Goal: Task Accomplishment & Management: Manage account settings

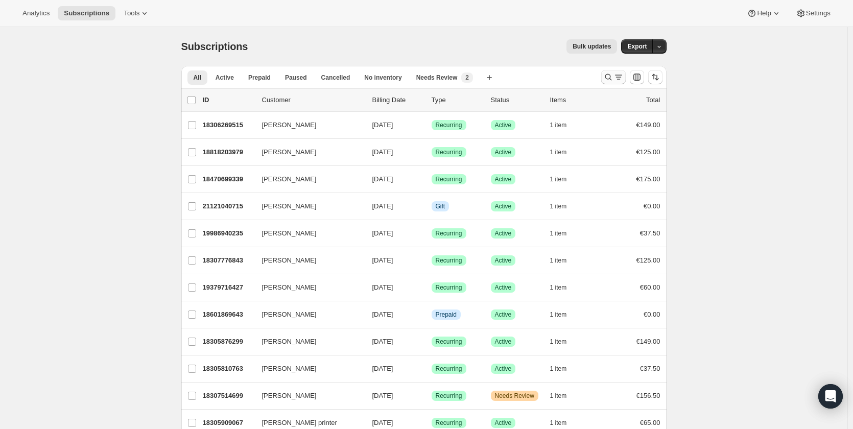
click at [607, 81] on icon "Search and filter results" at bounding box center [609, 77] width 10 height 10
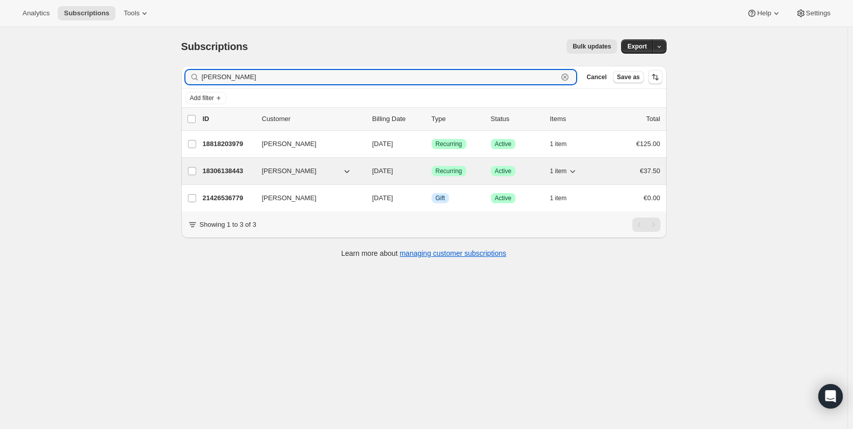
type input "[PERSON_NAME]"
click at [222, 172] on p "18306138443" at bounding box center [228, 171] width 51 height 10
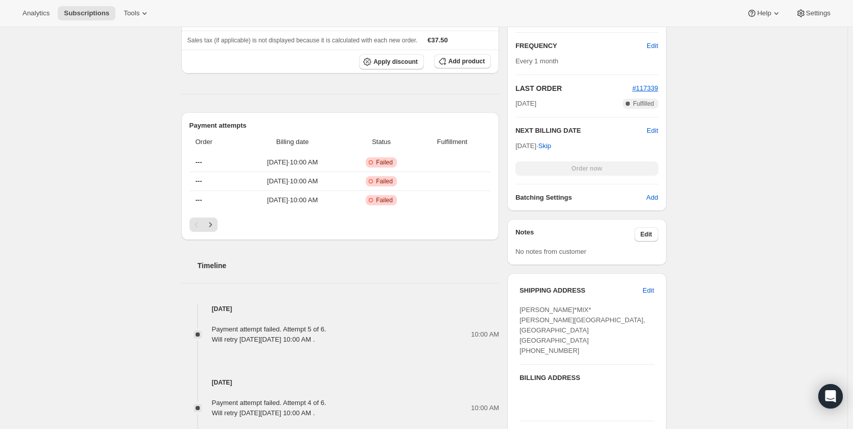
scroll to position [358, 0]
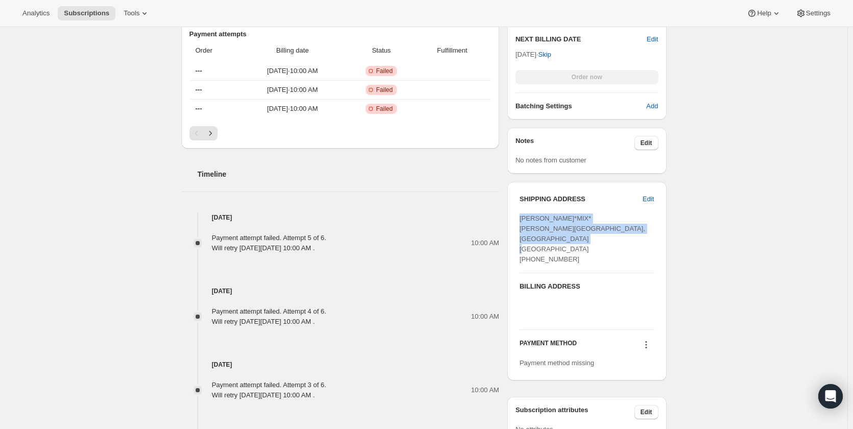
drag, startPoint x: 522, startPoint y: 220, endPoint x: 574, endPoint y: 255, distance: 62.7
click at [574, 255] on div "[PERSON_NAME]*MIX* [PERSON_NAME][GEOGRAPHIC_DATA], [GEOGRAPHIC_DATA] [GEOGRAPHI…" at bounding box center [587, 239] width 134 height 51
copy span "[PERSON_NAME]*MIX* [PERSON_NAME][GEOGRAPHIC_DATA], [GEOGRAPHIC_DATA] [GEOGRAPHI…"
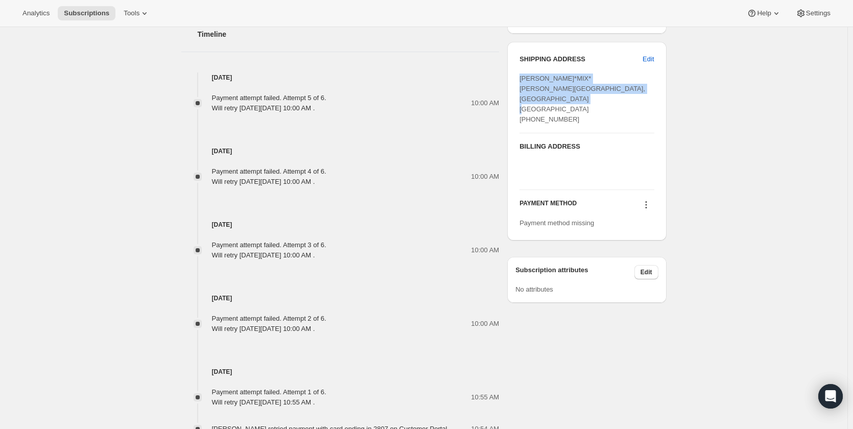
scroll to position [511, 0]
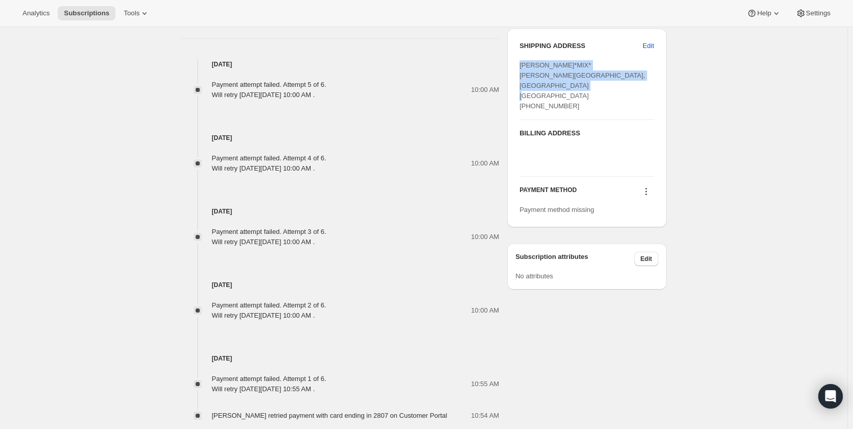
click at [647, 187] on icon at bounding box center [646, 192] width 10 height 10
click at [640, 227] on span "Add credit card" at bounding box center [636, 228] width 44 height 8
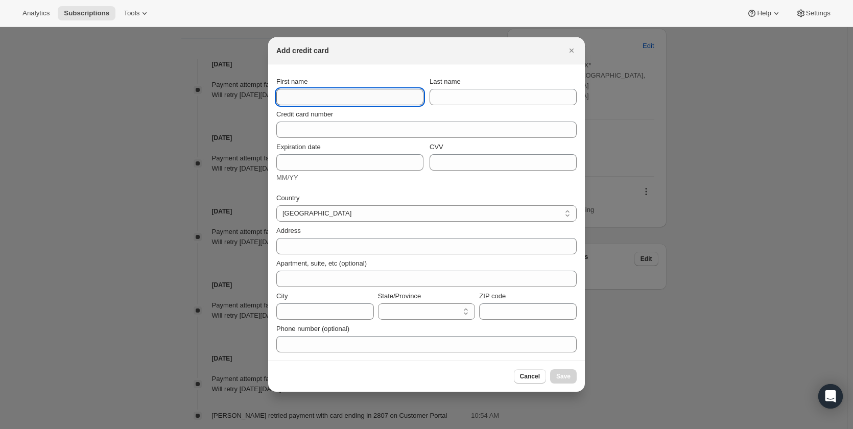
paste input "[PERSON_NAME]*MIX* [PERSON_NAME][GEOGRAPHIC_DATA], [GEOGRAPHIC_DATA] [GEOGRAPHI…"
drag, startPoint x: 372, startPoint y: 96, endPoint x: 425, endPoint y: 96, distance: 53.7
click at [425, 96] on div "First name [PERSON_NAME]*MIX* [PERSON_NAME], [GEOGRAPHIC_DATA] Ireland [PHONE_N…" at bounding box center [426, 91] width 301 height 29
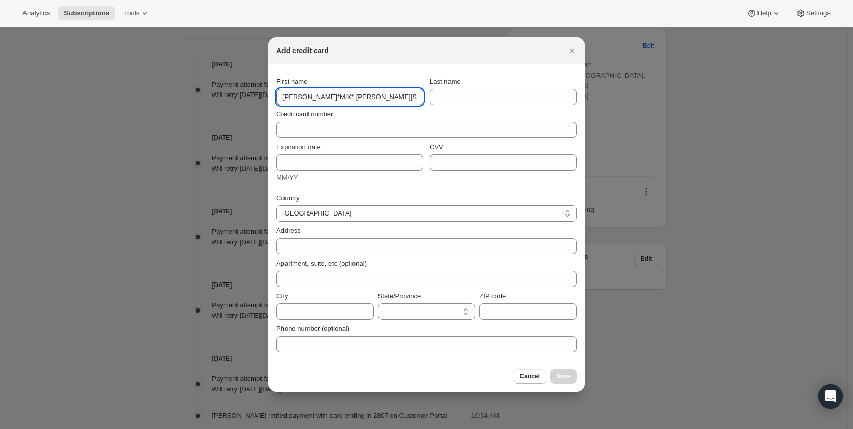
drag, startPoint x: 420, startPoint y: 100, endPoint x: 341, endPoint y: 99, distance: 78.7
click at [341, 99] on input "[PERSON_NAME]*MIX* [PERSON_NAME][STREET_ADDRESS]" at bounding box center [349, 97] width 147 height 16
type input "[PERSON_NAME]*MIX*"
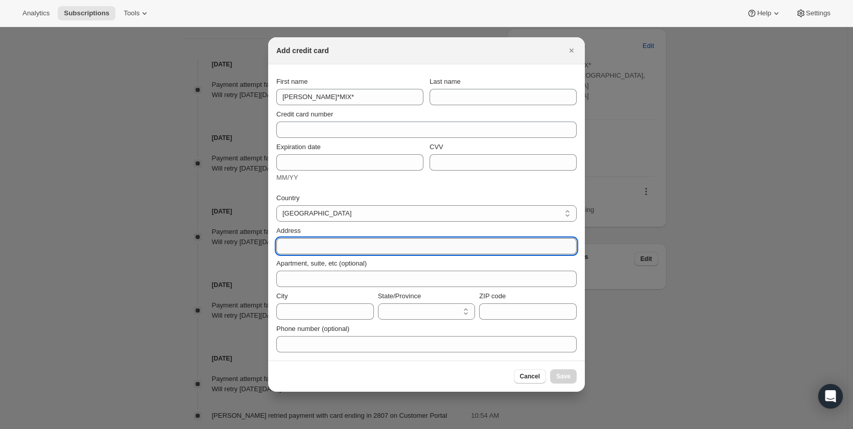
click at [320, 247] on input "Address" at bounding box center [426, 246] width 301 height 16
paste input "[PERSON_NAME][STREET_ADDRESS]"
type input "[PERSON_NAME][STREET_ADDRESS]"
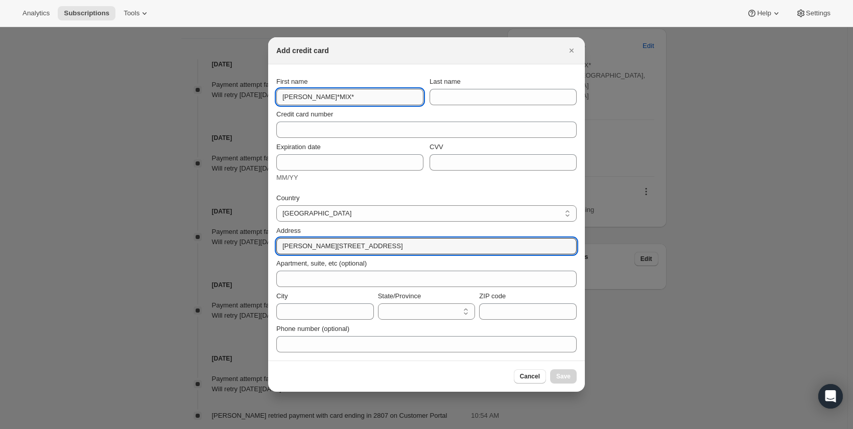
click at [347, 100] on input "[PERSON_NAME]*MIX*" at bounding box center [349, 97] width 147 height 16
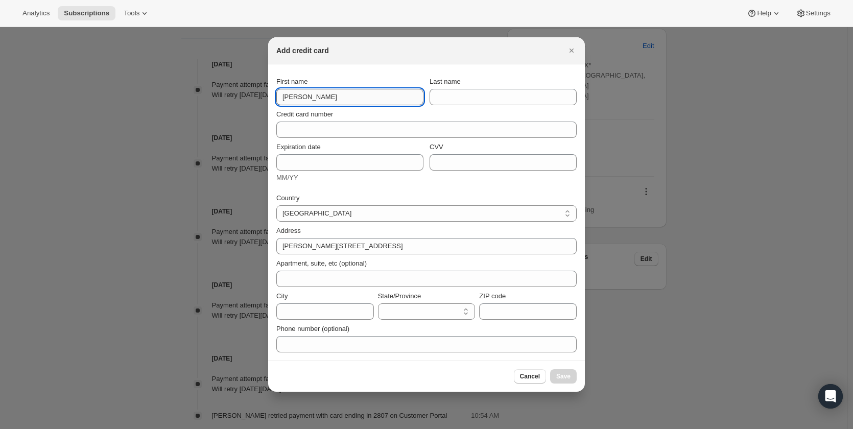
click at [307, 98] on input "[PERSON_NAME]" at bounding box center [349, 97] width 147 height 16
type input "[PERSON_NAME]"
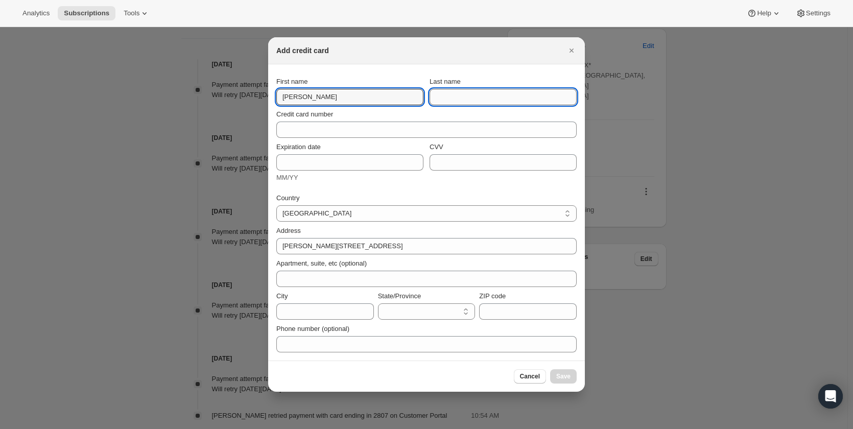
click at [440, 100] on input "Last name" at bounding box center [503, 97] width 147 height 16
paste input "[PERSON_NAME]"
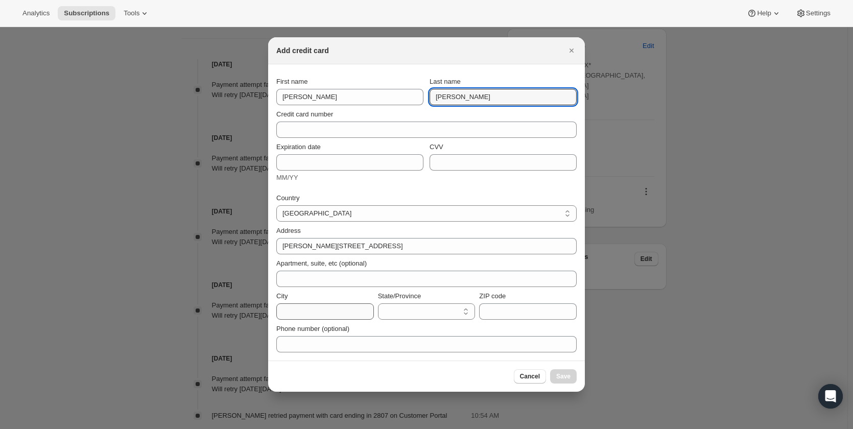
type input "[PERSON_NAME]"
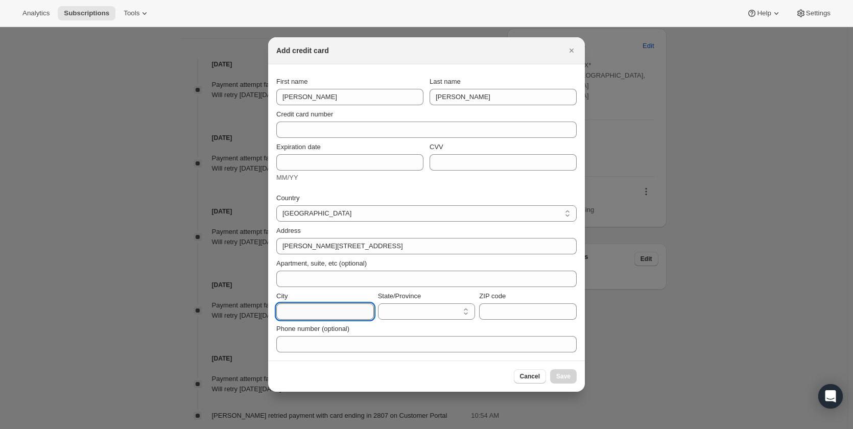
click at [332, 318] on input "City" at bounding box center [325, 312] width 98 height 16
type input "[GEOGRAPHIC_DATA]"
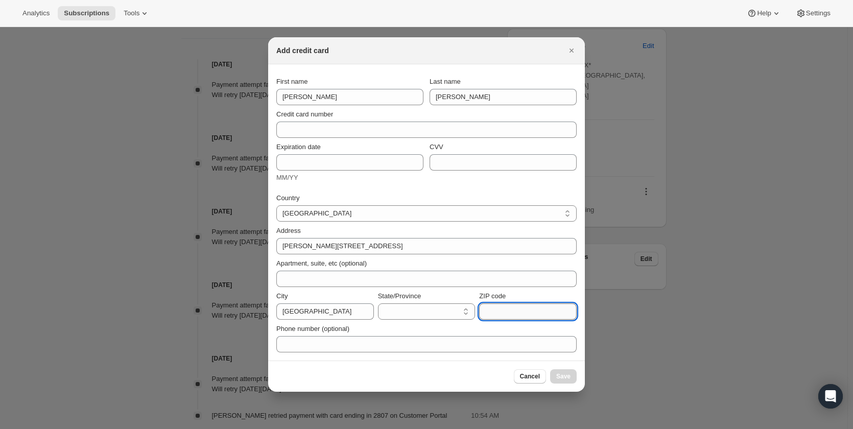
click at [522, 311] on input "ZIP code" at bounding box center [528, 312] width 98 height 16
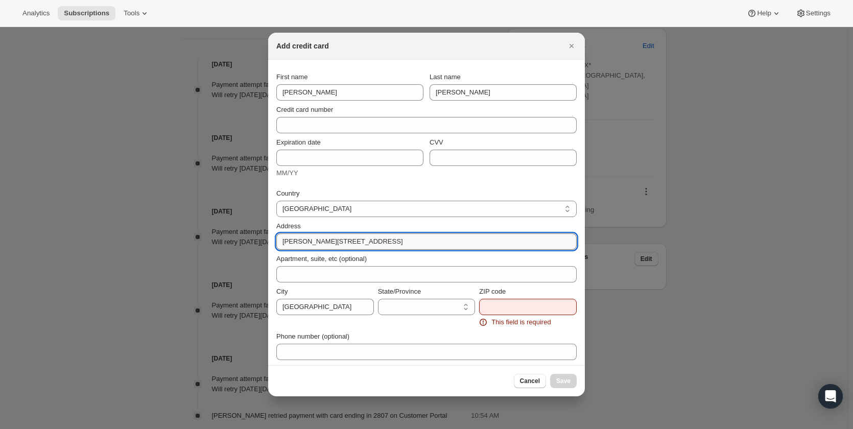
drag, startPoint x: 343, startPoint y: 246, endPoint x: 371, endPoint y: 244, distance: 27.2
click at [371, 244] on input "[PERSON_NAME][STREET_ADDRESS]" at bounding box center [426, 242] width 301 height 16
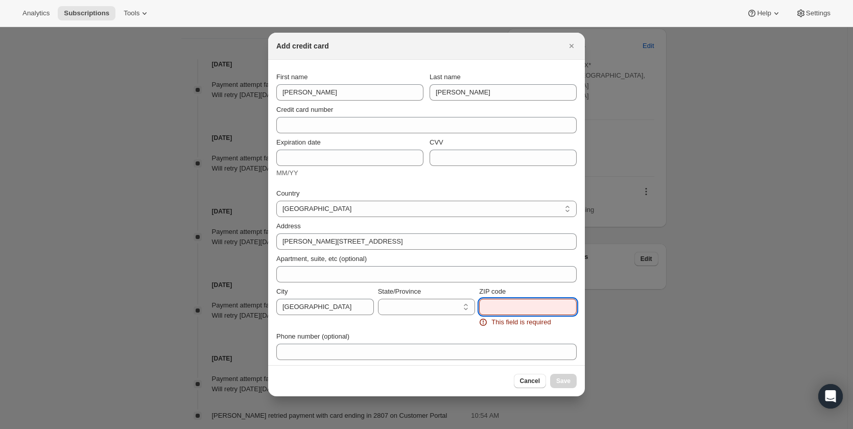
paste input "K56 XE27"
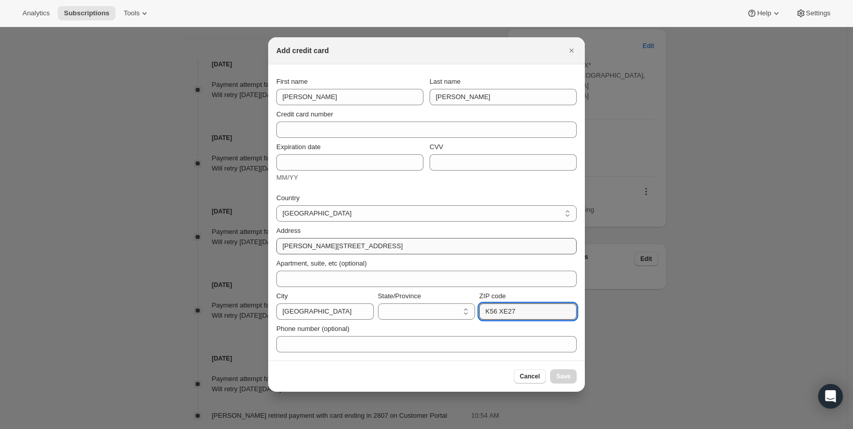
type input "K56 XE27"
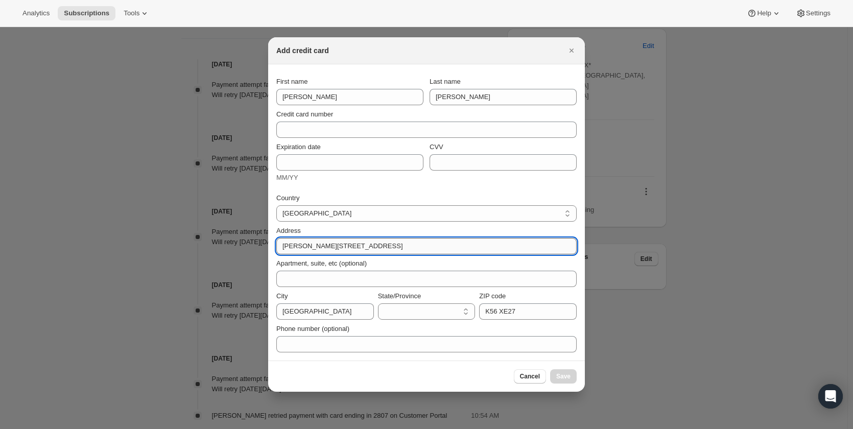
drag, startPoint x: 397, startPoint y: 249, endPoint x: 347, endPoint y: 247, distance: 50.1
click at [347, 247] on input "[PERSON_NAME][STREET_ADDRESS]" at bounding box center [426, 246] width 301 height 16
type input "Healys Lane, Rush"
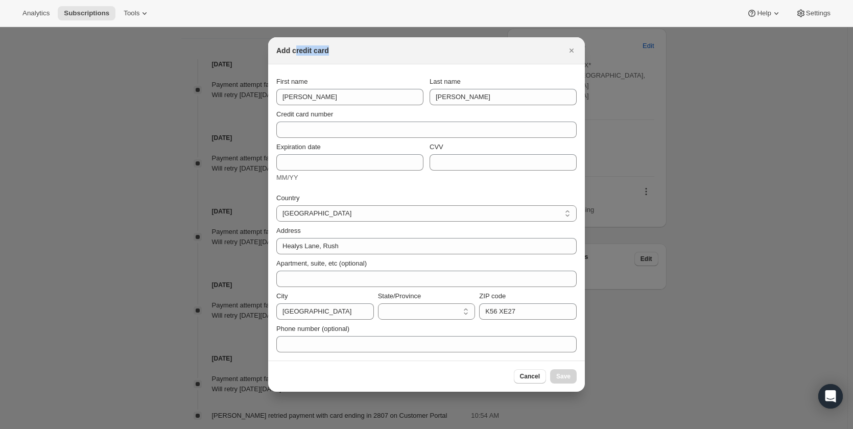
drag, startPoint x: 366, startPoint y: 50, endPoint x: 294, endPoint y: 50, distance: 71.6
click at [294, 50] on div "Add credit card" at bounding box center [417, 50] width 282 height 10
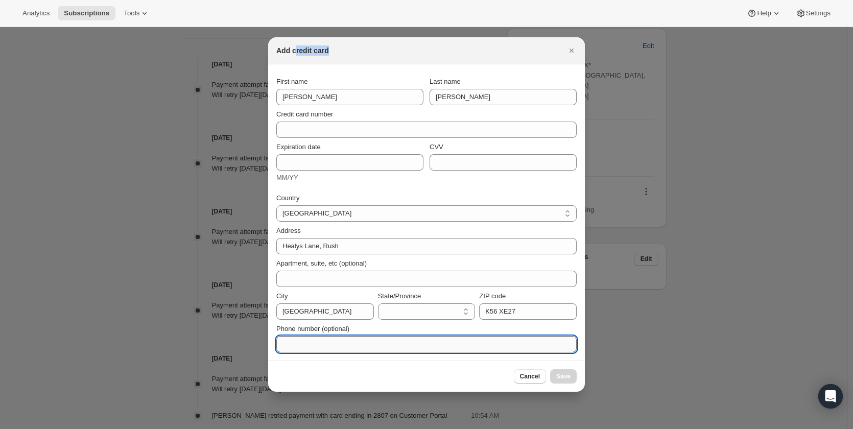
click at [363, 342] on input "Phone number (optional)" at bounding box center [426, 344] width 301 height 16
paste input "[PHONE_NUMBER]"
type input "[PHONE_NUMBER]"
click at [371, 218] on select "[GEOGRAPHIC_DATA] [GEOGRAPHIC_DATA] [GEOGRAPHIC_DATA] [GEOGRAPHIC_DATA] [GEOGRA…" at bounding box center [426, 213] width 301 height 16
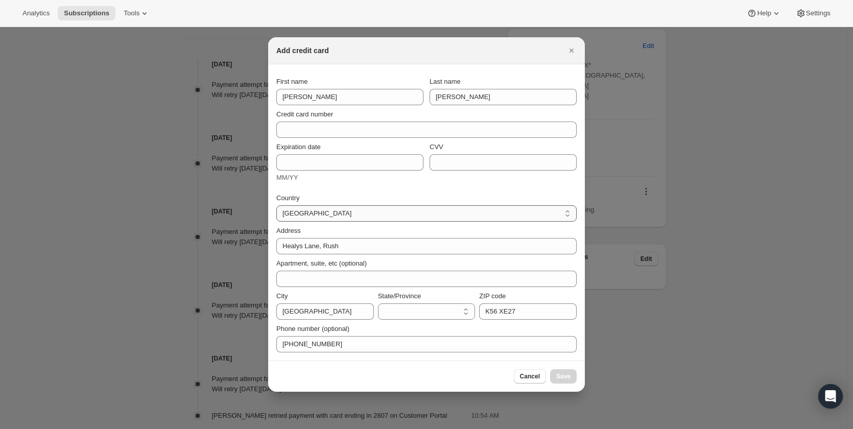
select select "IE"
click at [276, 205] on select "[GEOGRAPHIC_DATA] [GEOGRAPHIC_DATA] [GEOGRAPHIC_DATA] [GEOGRAPHIC_DATA] [GEOGRA…" at bounding box center [426, 213] width 301 height 16
click at [441, 311] on select "Carlow Cavan [GEOGRAPHIC_DATA] [GEOGRAPHIC_DATA] [GEOGRAPHIC_DATA] [GEOGRAPHIC_…" at bounding box center [427, 312] width 98 height 16
select select "D"
click at [378, 304] on select "Carlow Cavan [GEOGRAPHIC_DATA] [GEOGRAPHIC_DATA] [GEOGRAPHIC_DATA] [GEOGRAPHIC_…" at bounding box center [427, 312] width 98 height 16
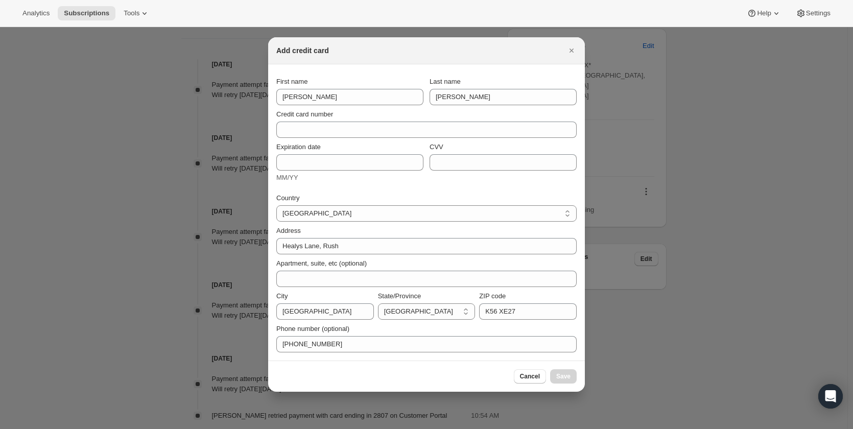
click at [319, 293] on div "City" at bounding box center [325, 296] width 98 height 10
drag, startPoint x: 675, startPoint y: 122, endPoint x: 767, endPoint y: 114, distance: 91.8
click at [767, 114] on div at bounding box center [426, 214] width 853 height 429
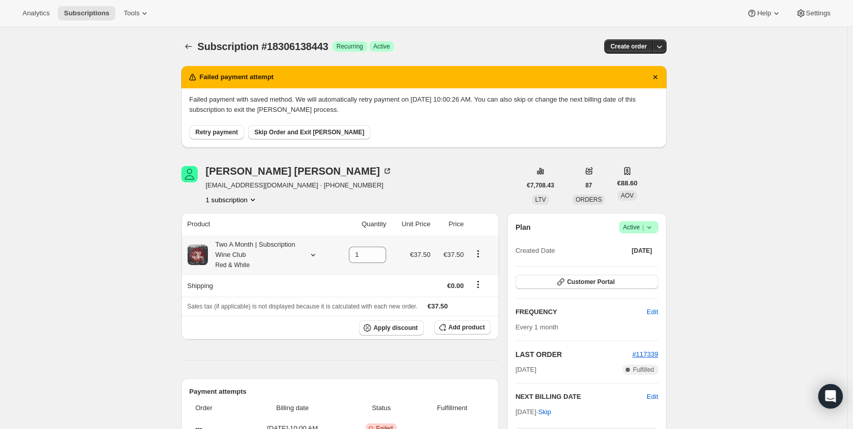
scroll to position [511, 0]
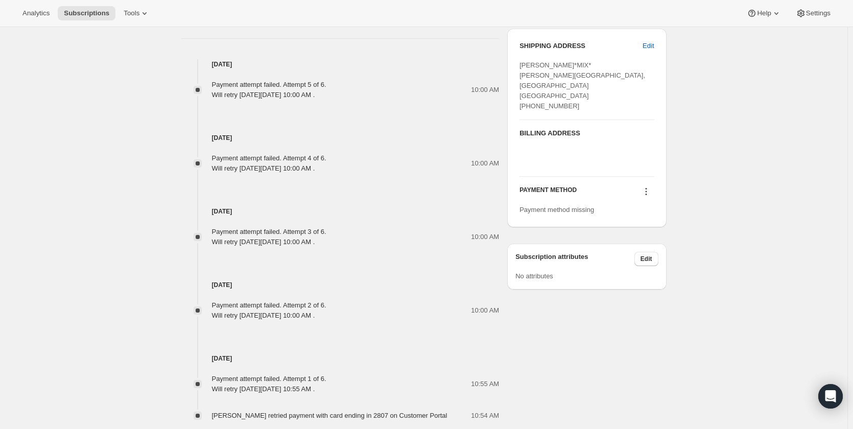
click at [648, 196] on button at bounding box center [646, 191] width 16 height 11
click at [649, 228] on span "Add credit card" at bounding box center [636, 228] width 44 height 8
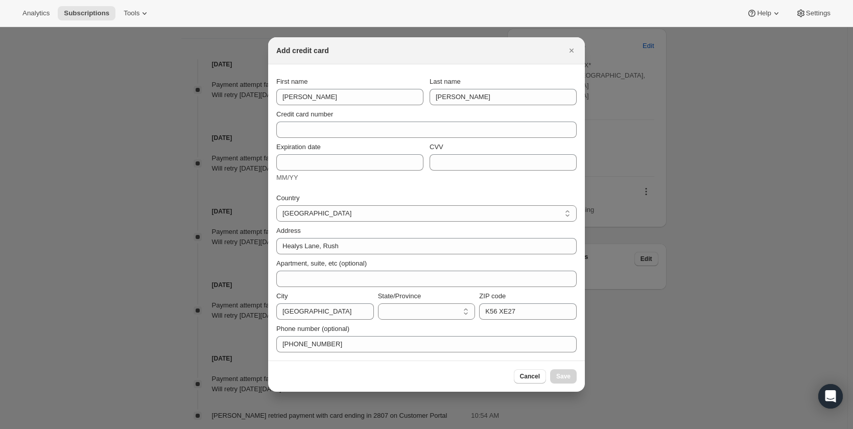
scroll to position [0, 0]
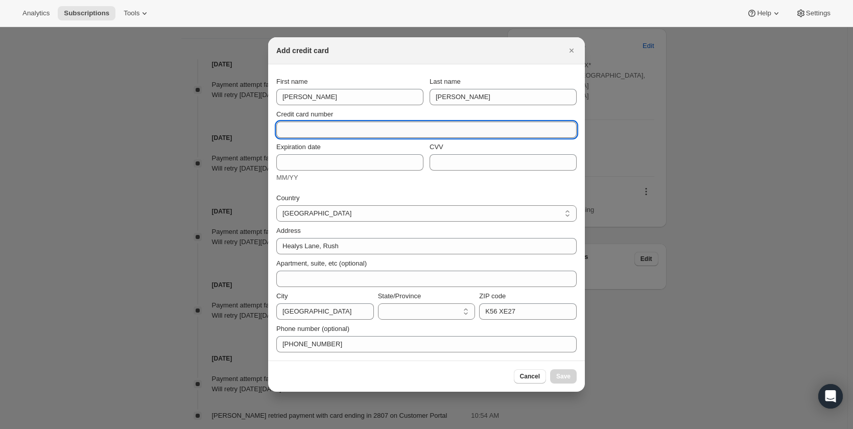
click at [358, 135] on input "Credit card number" at bounding box center [422, 130] width 292 height 16
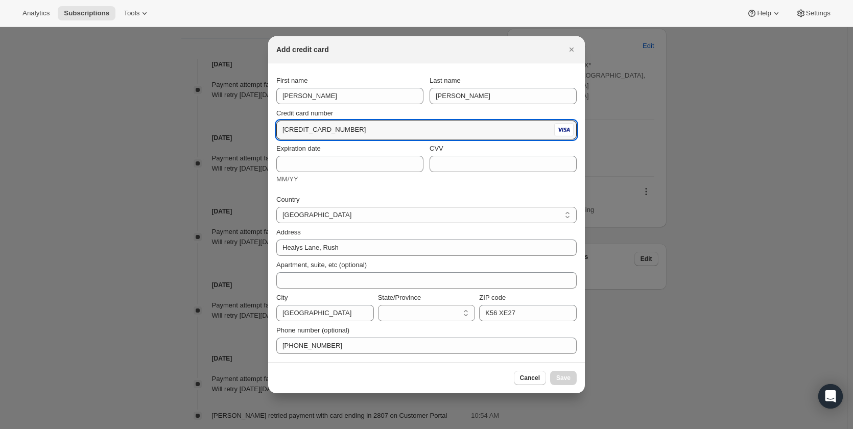
type input "[CREDIT_CARD_NUMBER]"
click at [350, 172] on div "Expiration date MM/YY" at bounding box center [349, 164] width 147 height 41
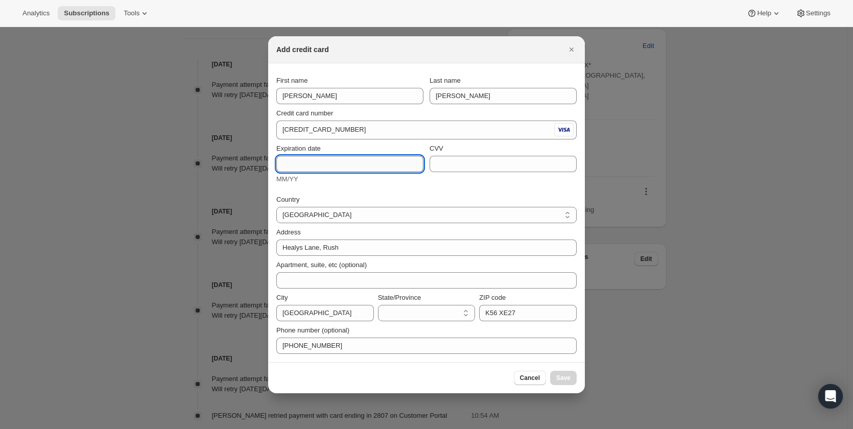
click at [350, 168] on input "Expiration date" at bounding box center [349, 164] width 147 height 16
type input "0529"
click at [469, 165] on input "CVV" at bounding box center [503, 164] width 147 height 16
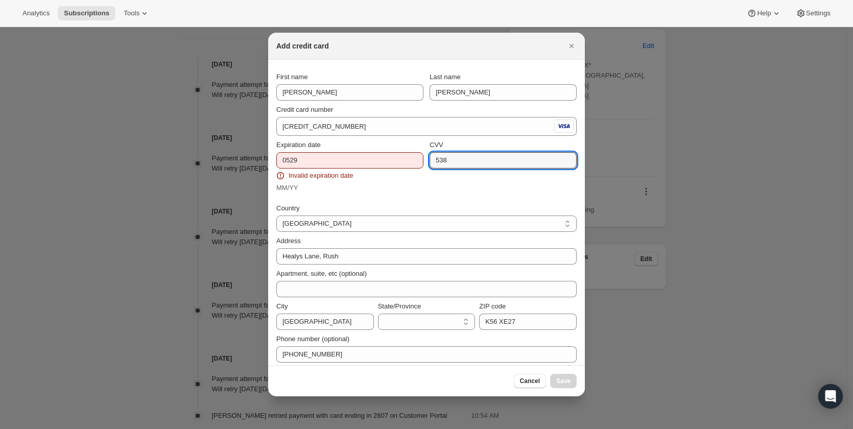
type input "538"
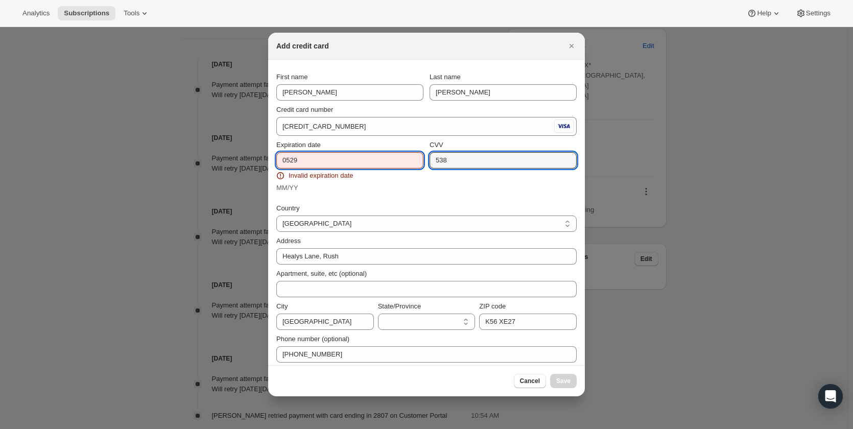
click at [289, 163] on input "0529" at bounding box center [349, 160] width 147 height 16
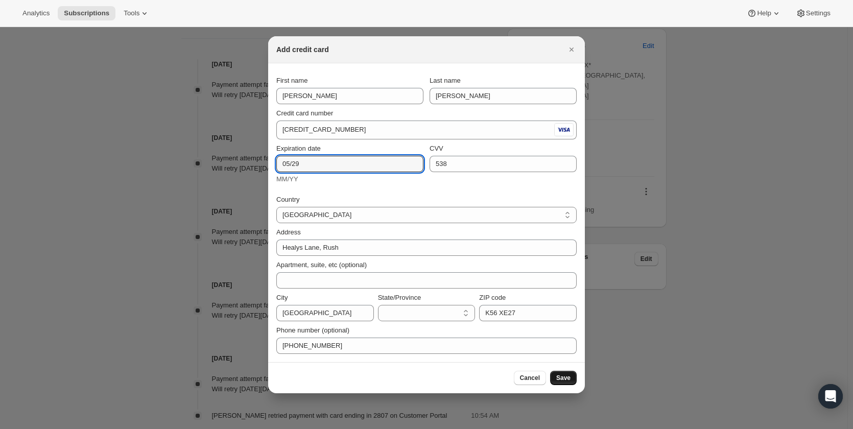
type input "05/29"
click at [563, 380] on span "Save" at bounding box center [564, 378] width 14 height 8
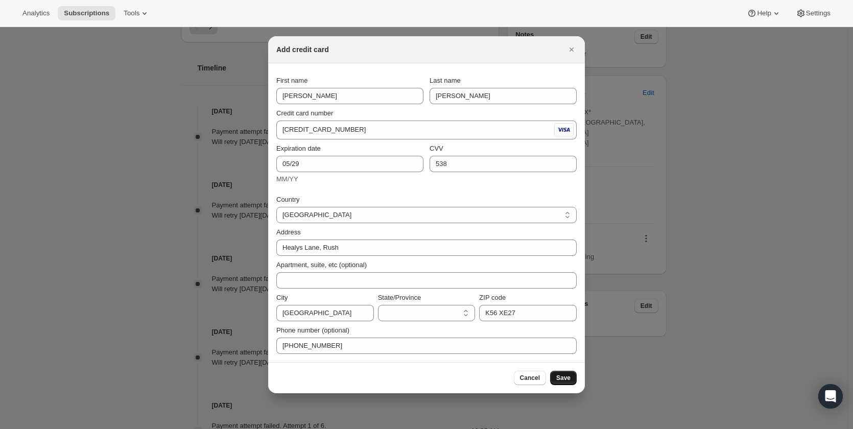
scroll to position [558, 0]
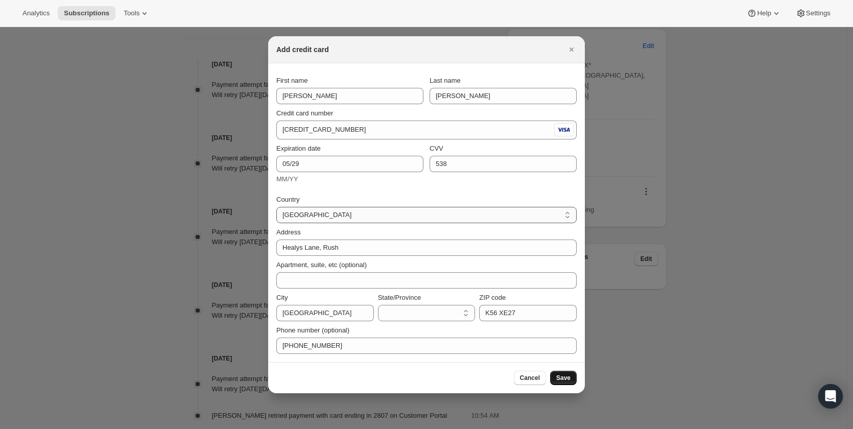
click at [374, 217] on select "[GEOGRAPHIC_DATA] [GEOGRAPHIC_DATA] [GEOGRAPHIC_DATA] [GEOGRAPHIC_DATA] [GEOGRA…" at bounding box center [426, 215] width 301 height 16
click at [356, 223] on div "Address [GEOGRAPHIC_DATA]" at bounding box center [426, 239] width 301 height 33
click at [356, 218] on select "[GEOGRAPHIC_DATA] [GEOGRAPHIC_DATA] [GEOGRAPHIC_DATA] [GEOGRAPHIC_DATA] [GEOGRA…" at bounding box center [426, 215] width 301 height 16
select select "IE"
click at [276, 207] on select "[GEOGRAPHIC_DATA] [GEOGRAPHIC_DATA] [GEOGRAPHIC_DATA] [GEOGRAPHIC_DATA] [GEOGRA…" at bounding box center [426, 215] width 301 height 16
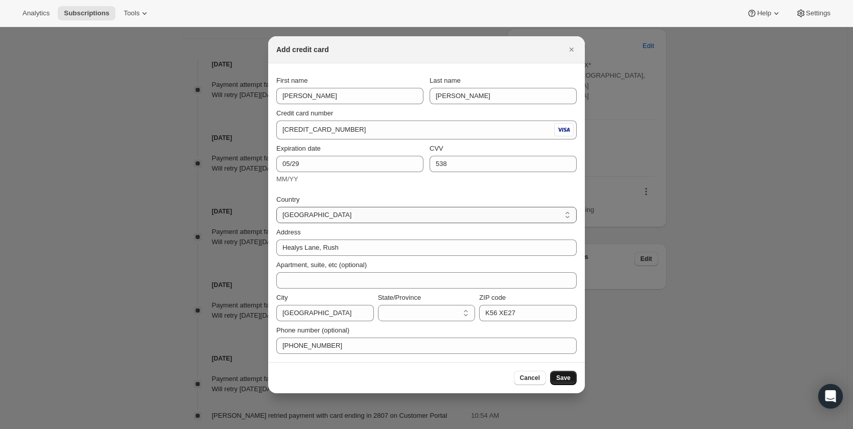
select select "CW"
click at [574, 378] on button "Save" at bounding box center [563, 378] width 27 height 14
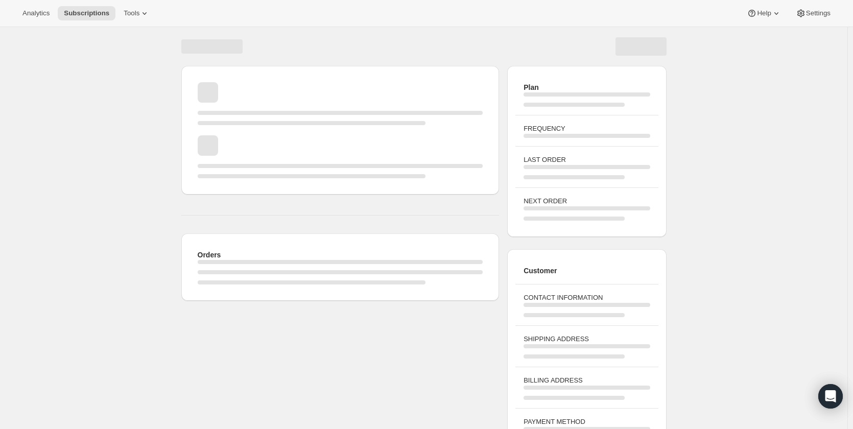
scroll to position [33, 0]
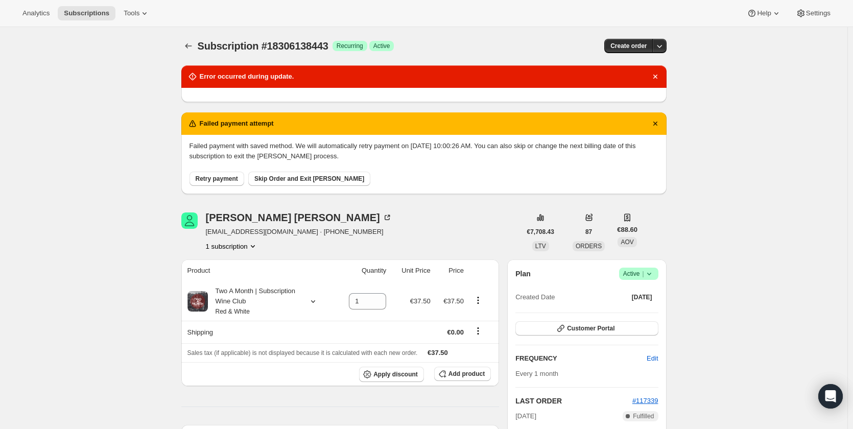
scroll to position [0, 0]
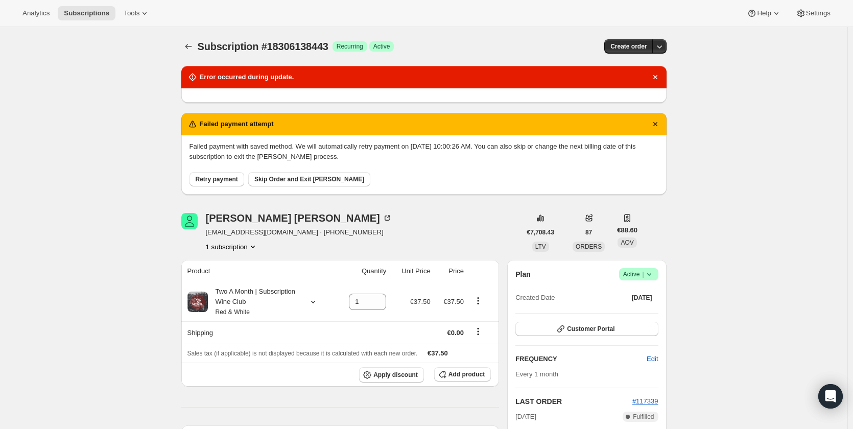
click at [220, 177] on span "Retry payment" at bounding box center [217, 179] width 42 height 8
